Goal: Obtain resource: Download file/media

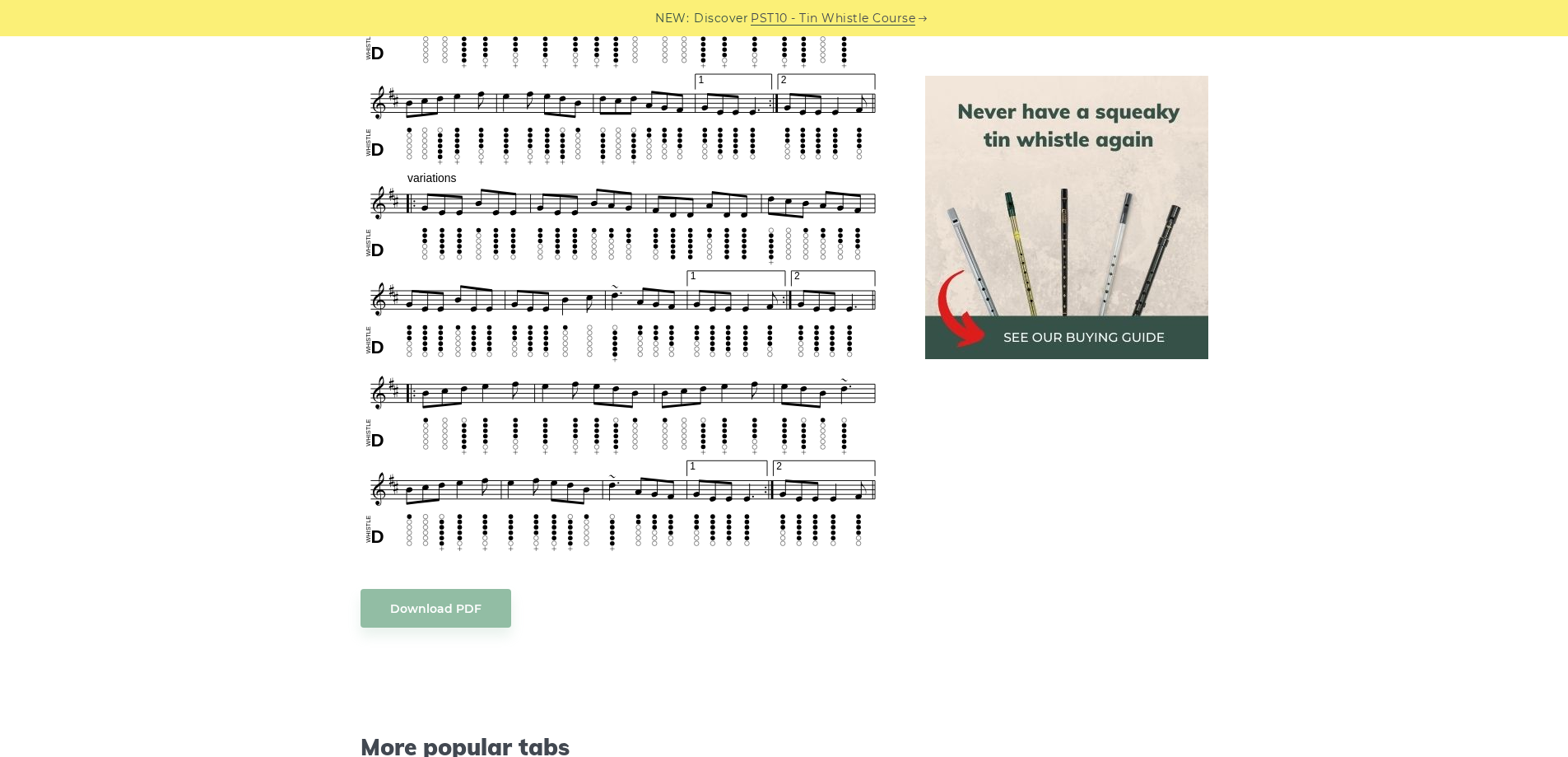
scroll to position [741, 0]
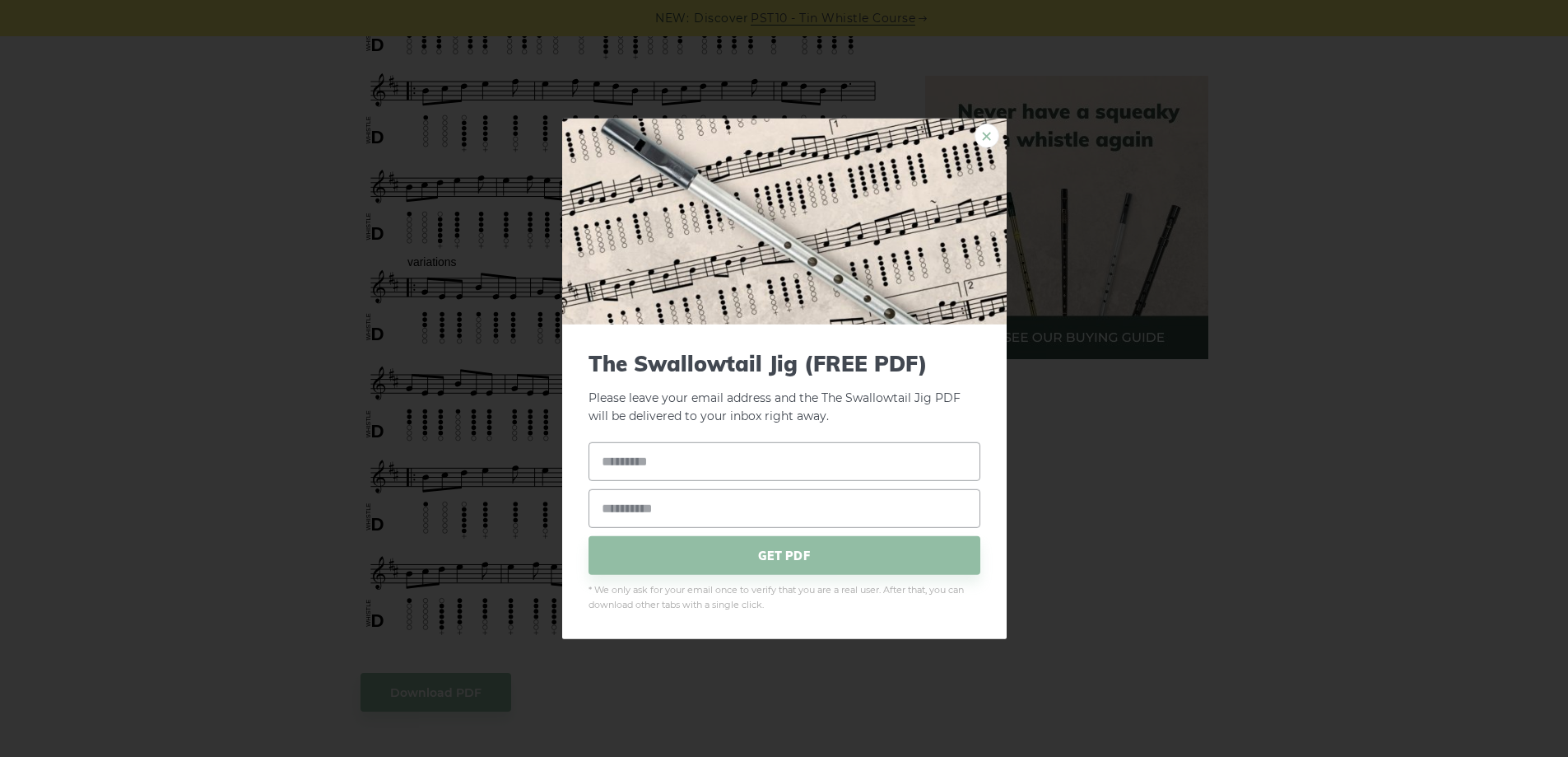
drag, startPoint x: 649, startPoint y: 337, endPoint x: 978, endPoint y: 131, distance: 388.2
click at [978, 131] on link "×" at bounding box center [987, 135] width 25 height 25
click at [770, 45] on div "× The Swallowtail Jig (FREE PDF) Please leave your email address and the The Sw…" at bounding box center [784, 378] width 1568 height 757
click at [977, 135] on link "×" at bounding box center [987, 135] width 25 height 25
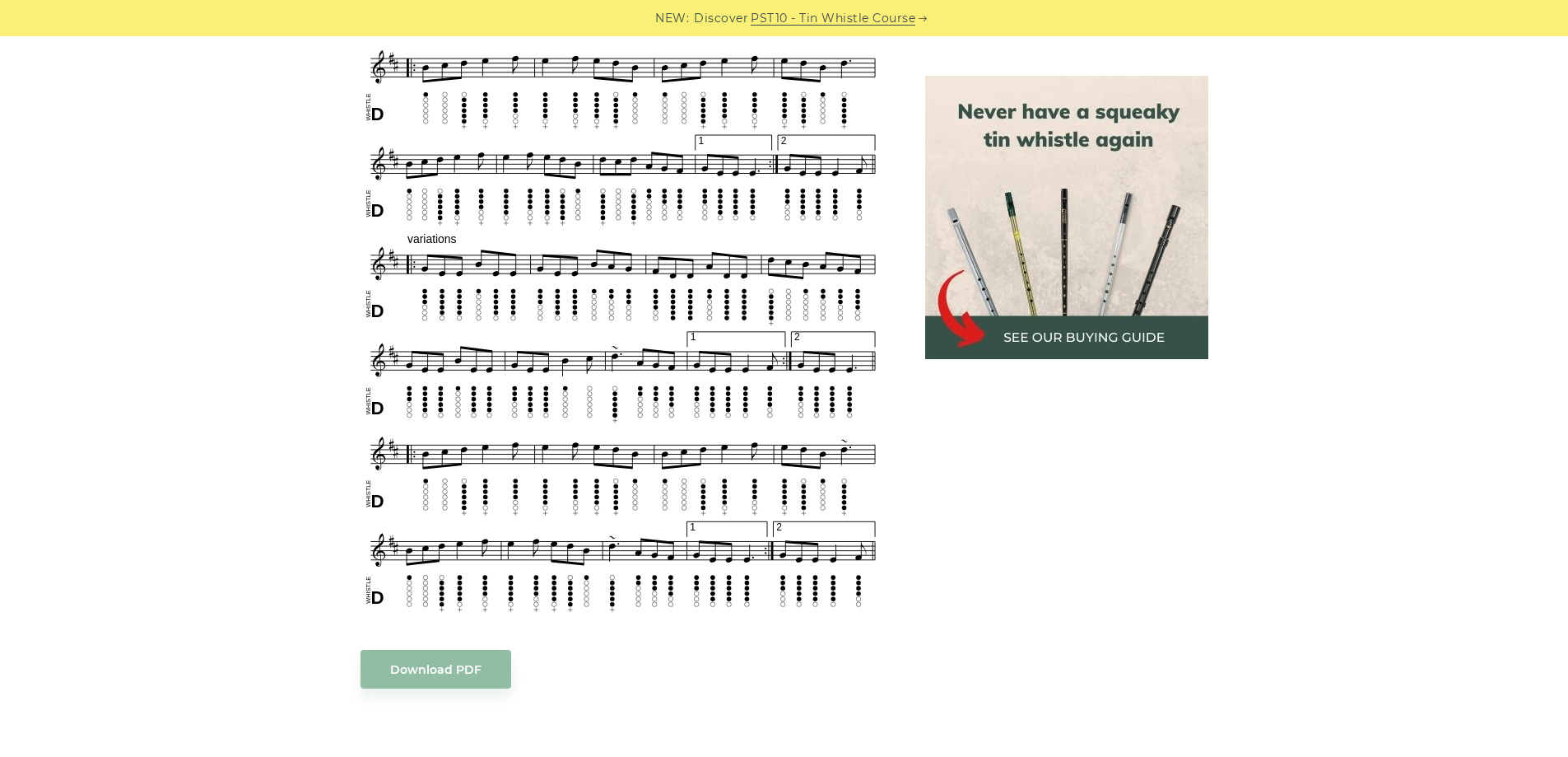
scroll to position [823, 0]
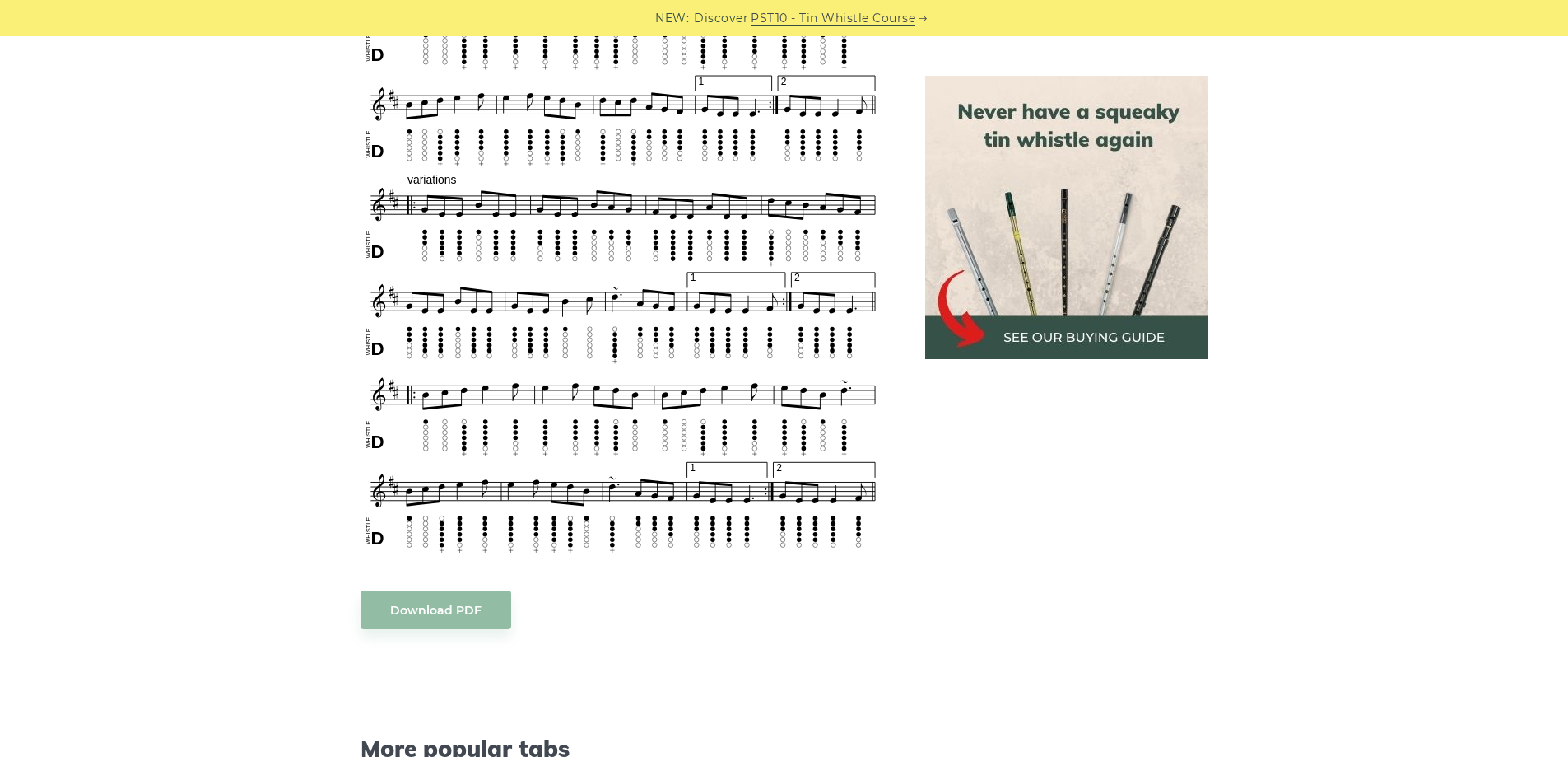
click at [488, 617] on body "NEW: Discover PST10 - Tin Whistle Course Lessons Fingering Charts Tabs & Notes …" at bounding box center [784, 655] width 1568 height 2958
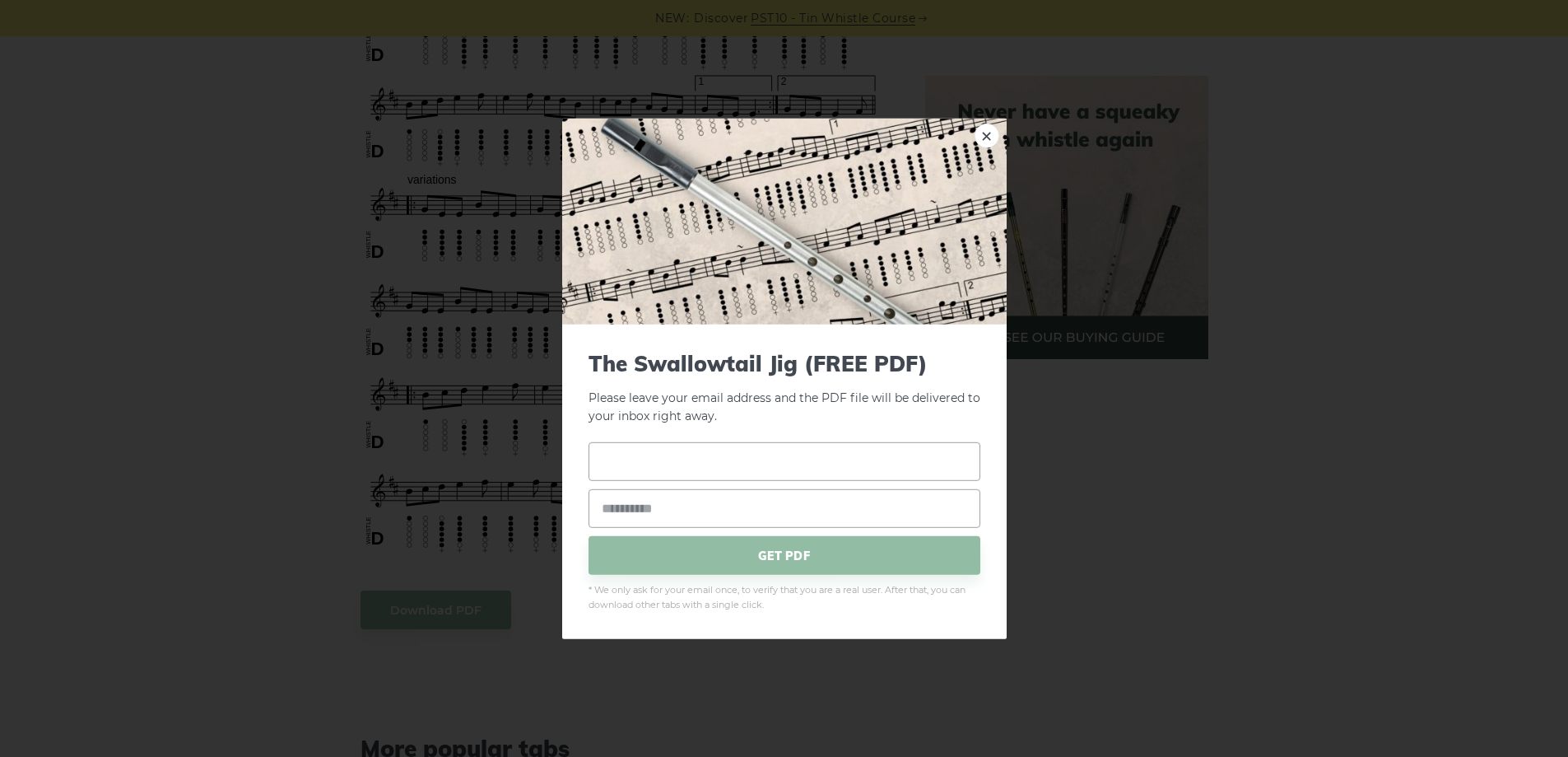
click at [677, 450] on input "text" at bounding box center [784, 461] width 392 height 39
click at [1139, 458] on div "× The Swallowtail Jig (FREE PDF) Please leave your email address and the PDF fi…" at bounding box center [784, 378] width 1568 height 757
click at [831, 477] on input "text" at bounding box center [784, 461] width 392 height 39
type input "**********"
click at [794, 504] on input "email" at bounding box center [784, 509] width 392 height 39
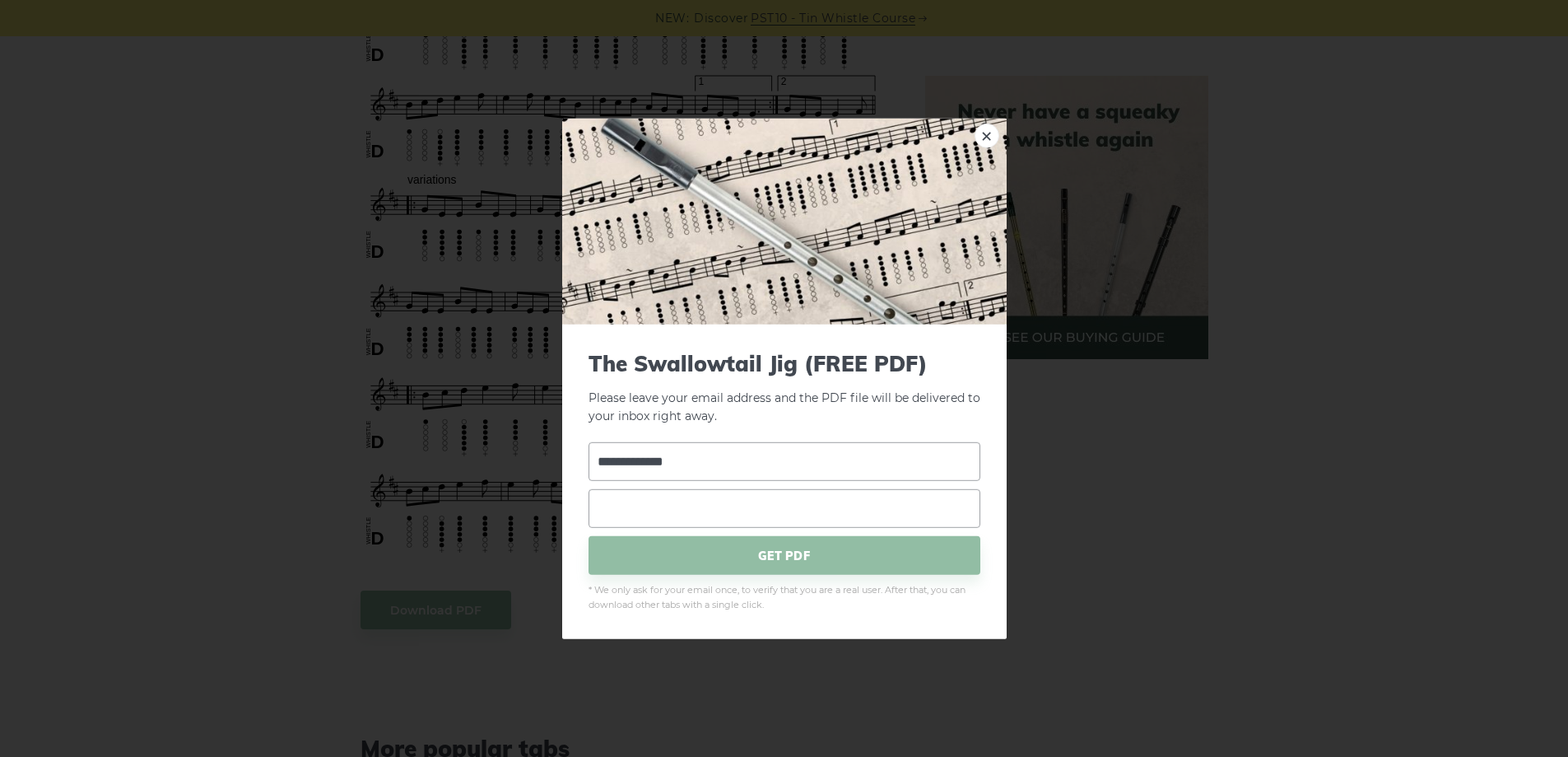
type input "**********"
click at [755, 554] on span "GET PDF" at bounding box center [784, 556] width 392 height 39
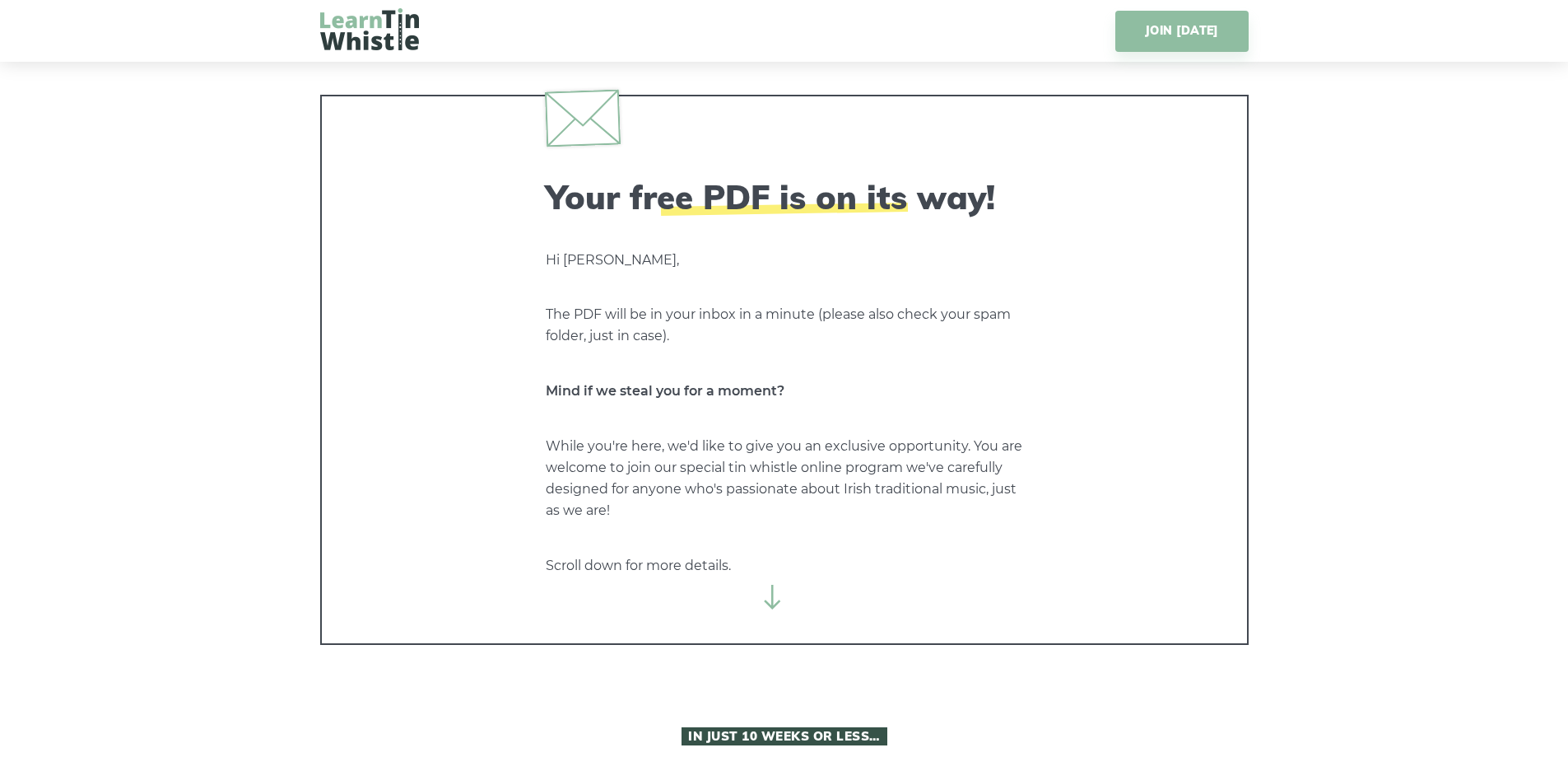
click at [586, 378] on div "Your free PDF is on its way! Hi [PERSON_NAME], The PDF will be in your inbox in…" at bounding box center [784, 377] width 477 height 399
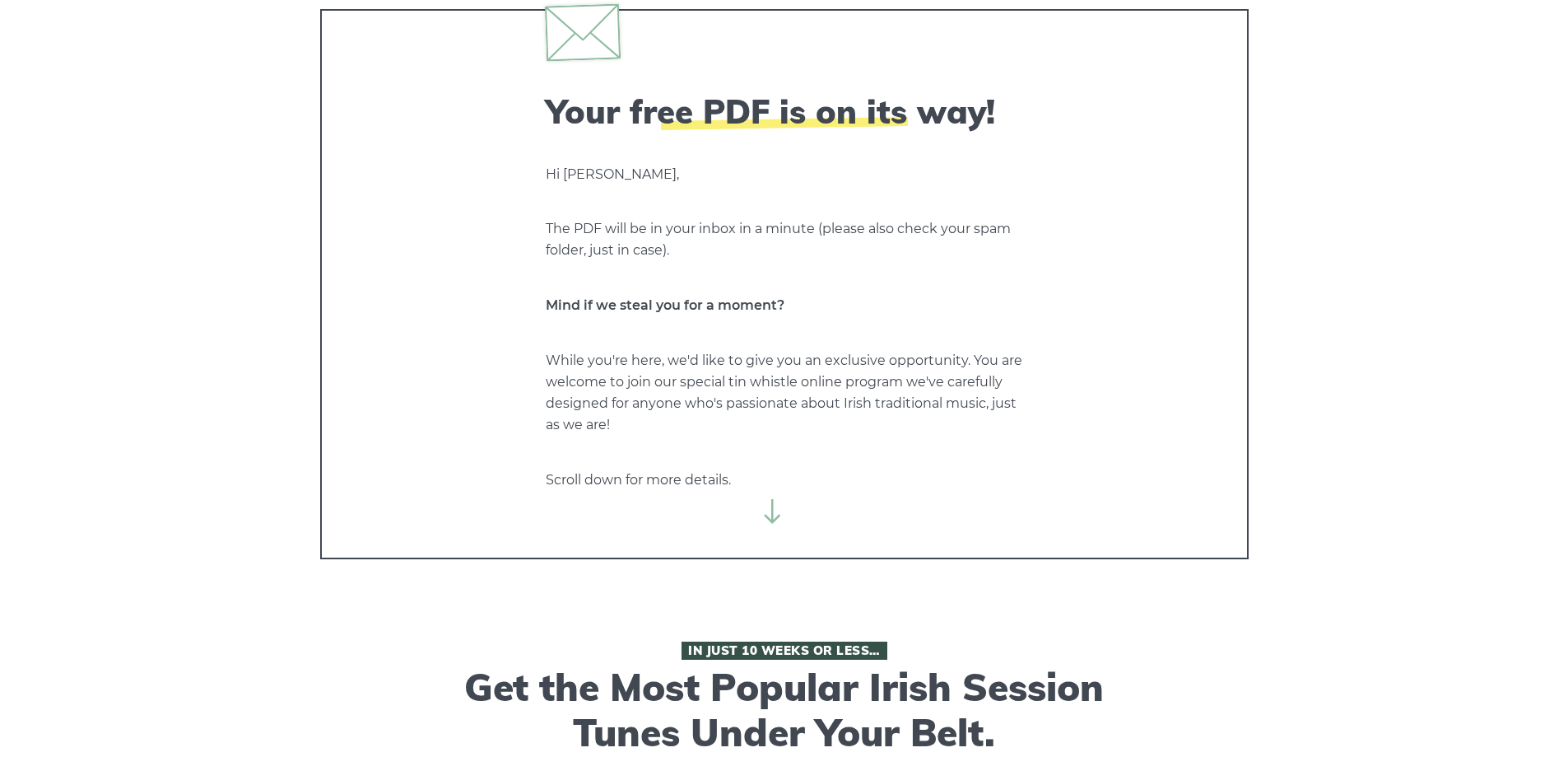
scroll to position [82, 0]
